Goal: Information Seeking & Learning: Learn about a topic

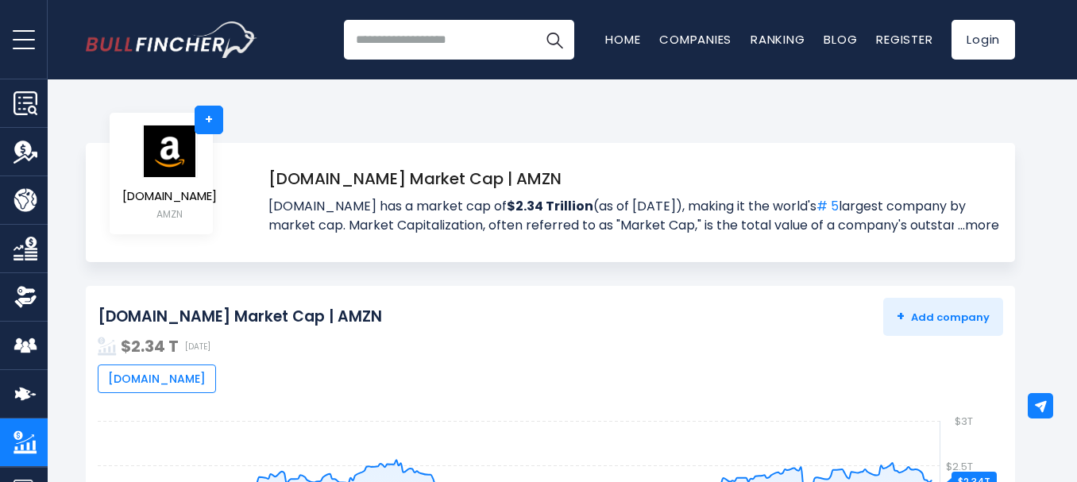
click at [972, 225] on link "...more" at bounding box center [975, 225] width 45 height 19
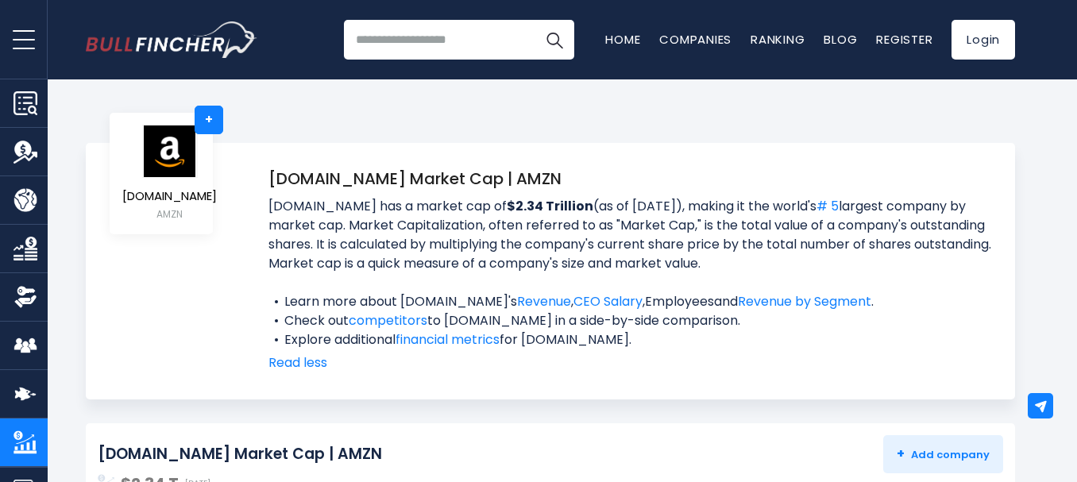
click at [666, 304] on link "Employees" at bounding box center [679, 301] width 69 height 18
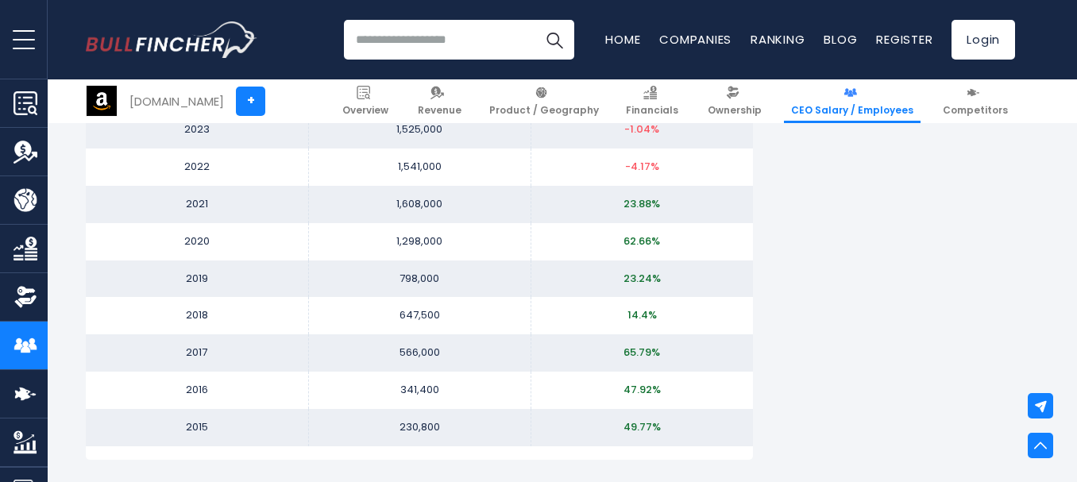
scroll to position [1822, 0]
